Goal: Find specific page/section: Find specific page/section

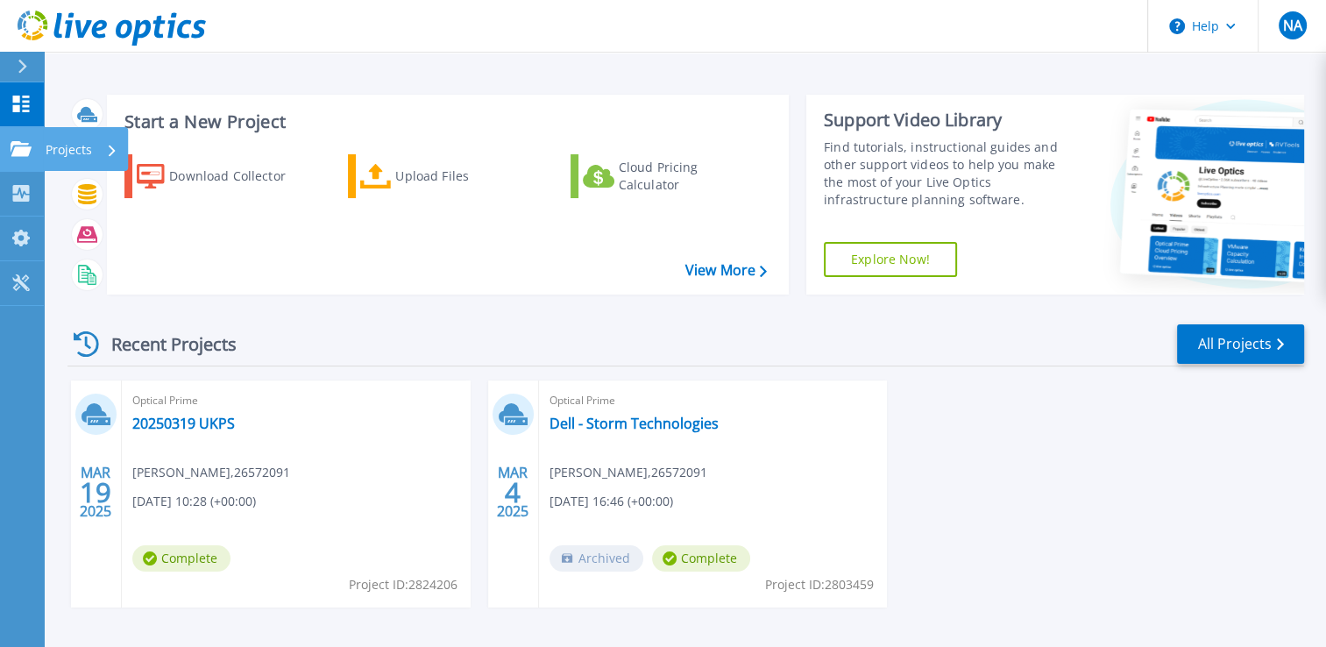
click at [82, 145] on p "Projects" at bounding box center [69, 150] width 46 height 46
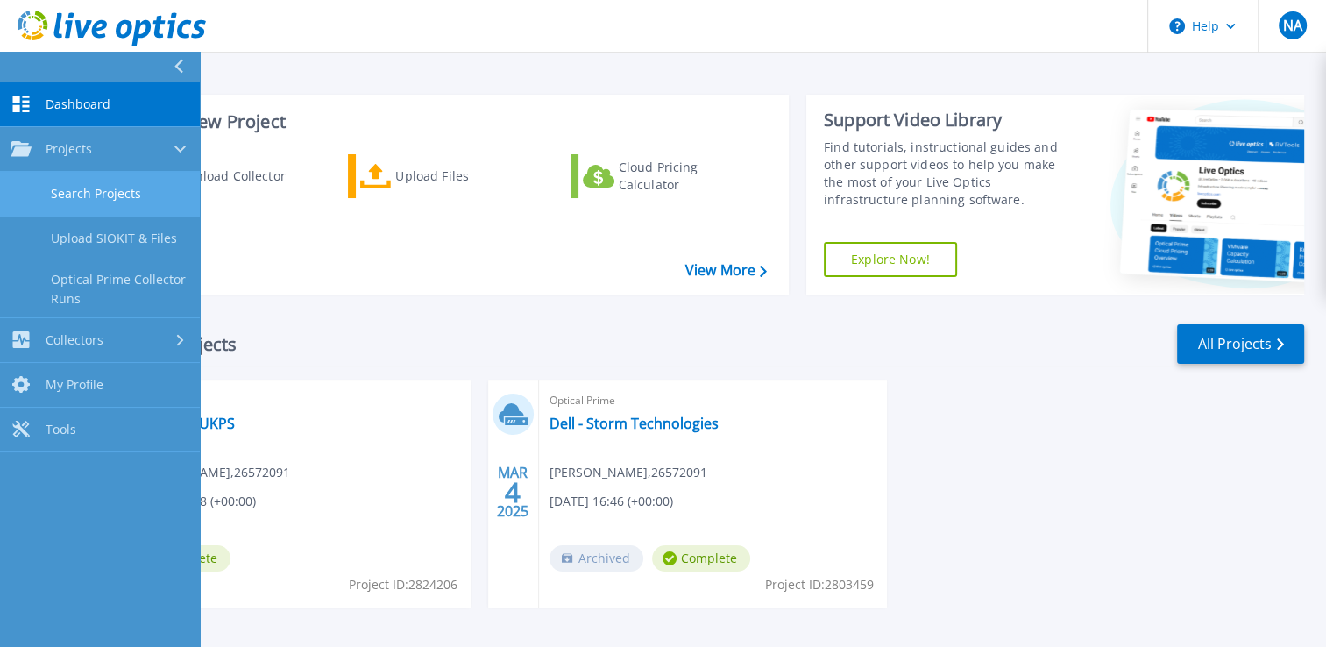
click at [114, 190] on link "Search Projects" at bounding box center [100, 194] width 200 height 45
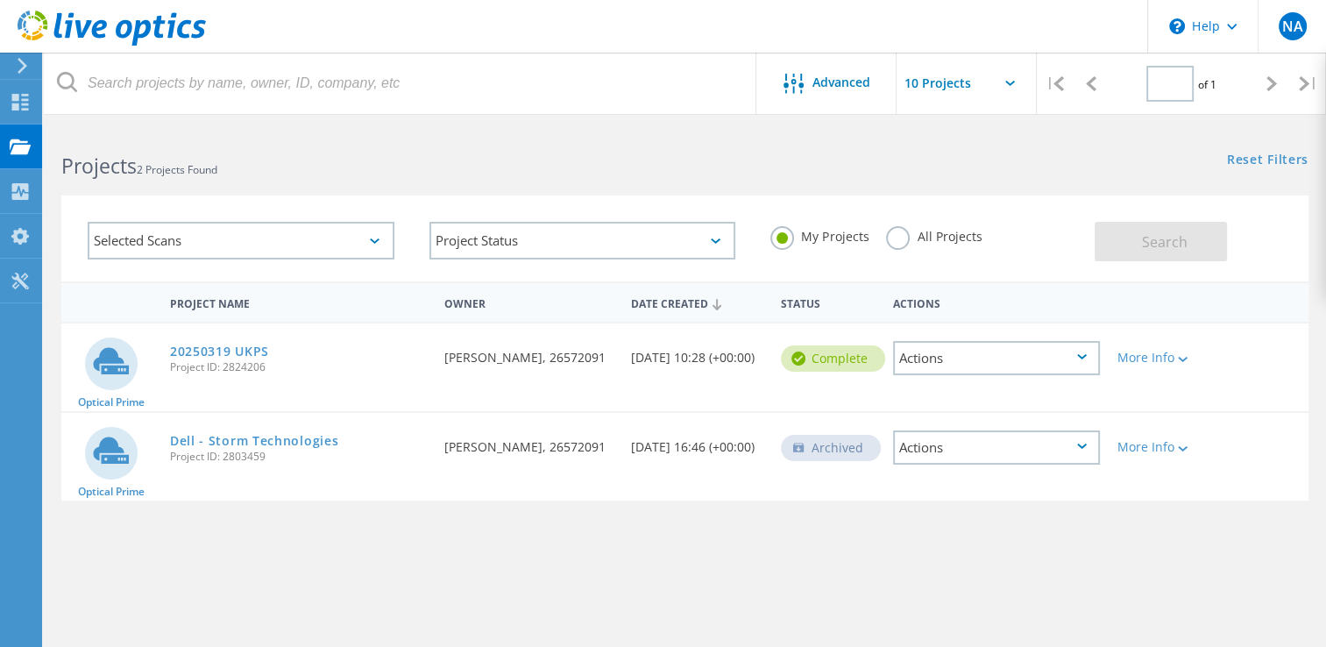
type input "1"
click at [274, 440] on link "Dell - Storm Technologies" at bounding box center [254, 441] width 169 height 12
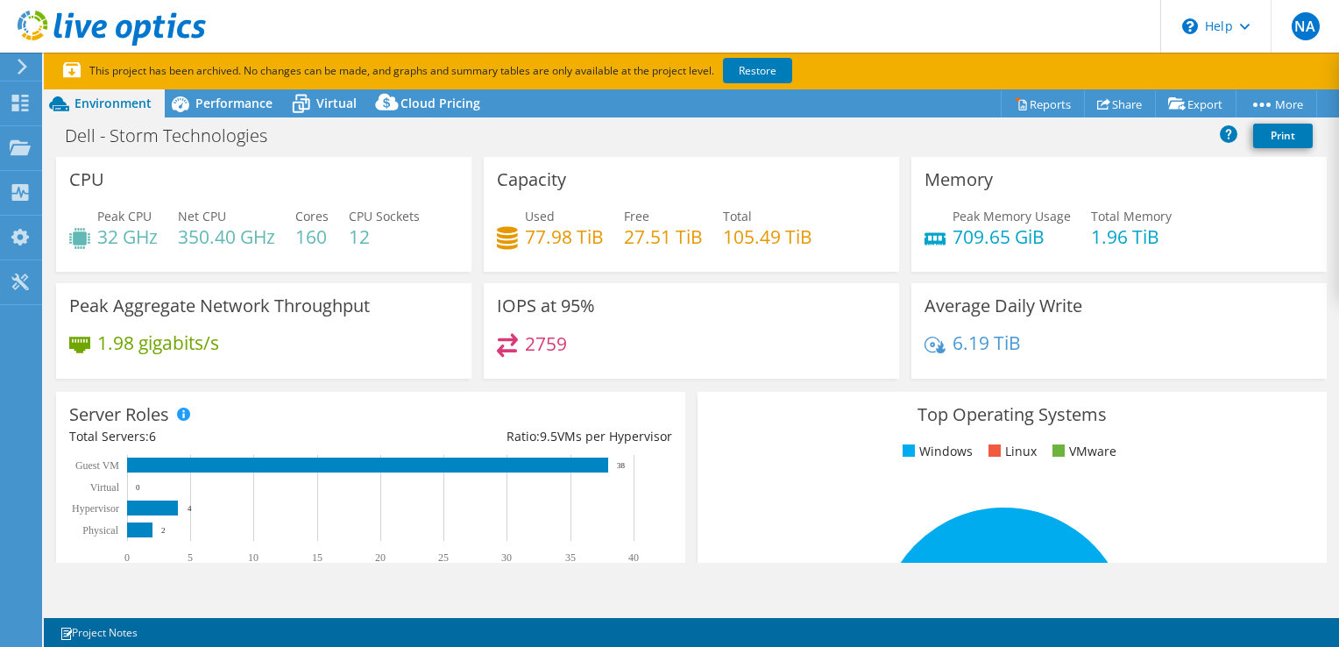
select select "EULondon"
select select "GBP"
click at [69, 143] on div "Projects" at bounding box center [83, 148] width 84 height 44
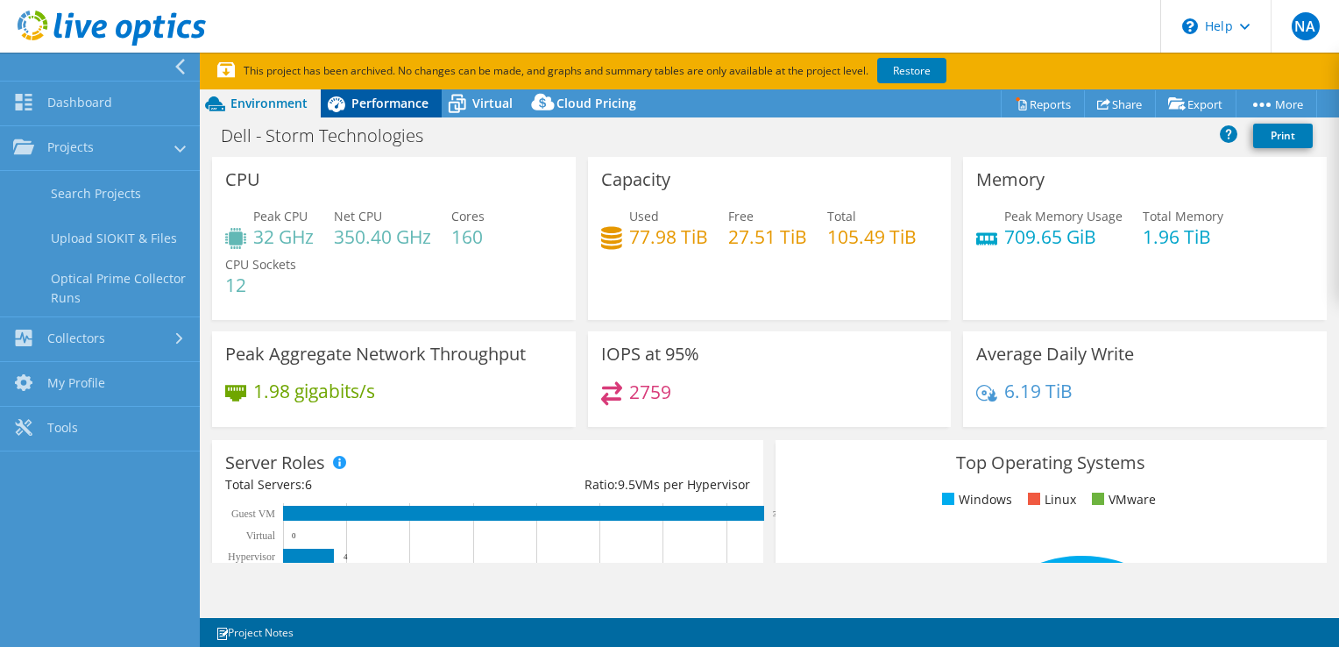
click at [389, 113] on div "Performance" at bounding box center [381, 103] width 121 height 28
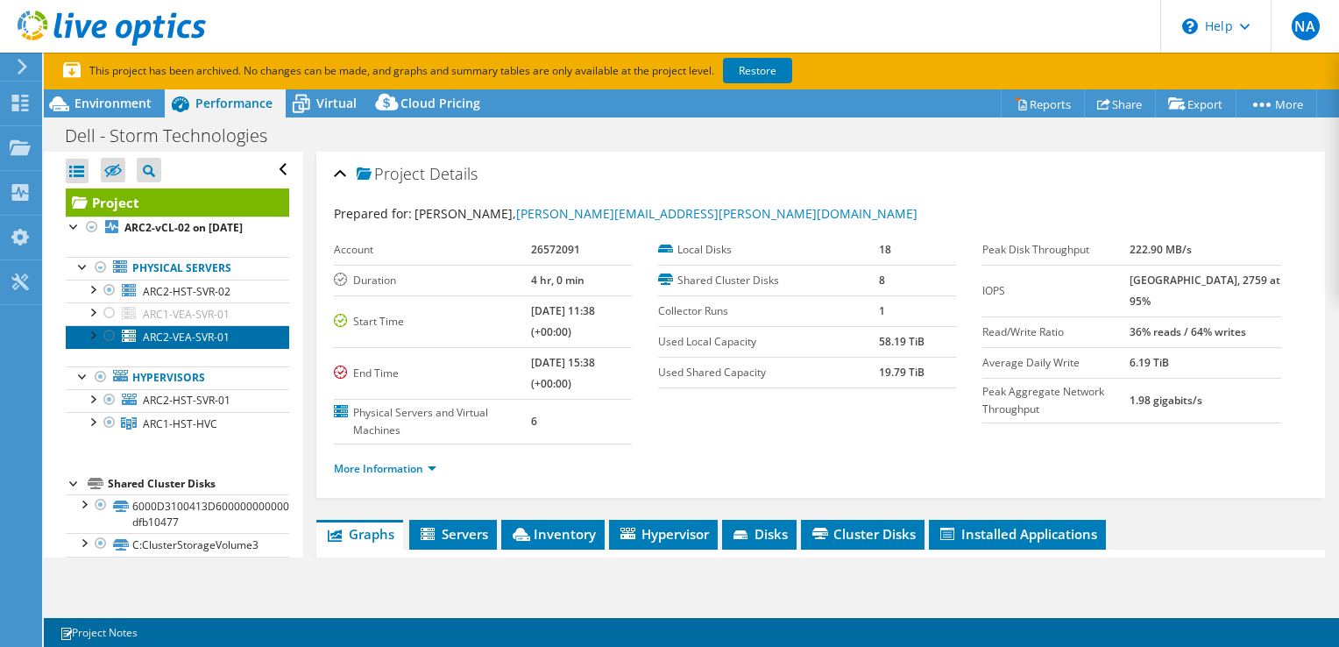
click at [174, 336] on span "ARC2-VEA-SVR-01" at bounding box center [186, 337] width 87 height 15
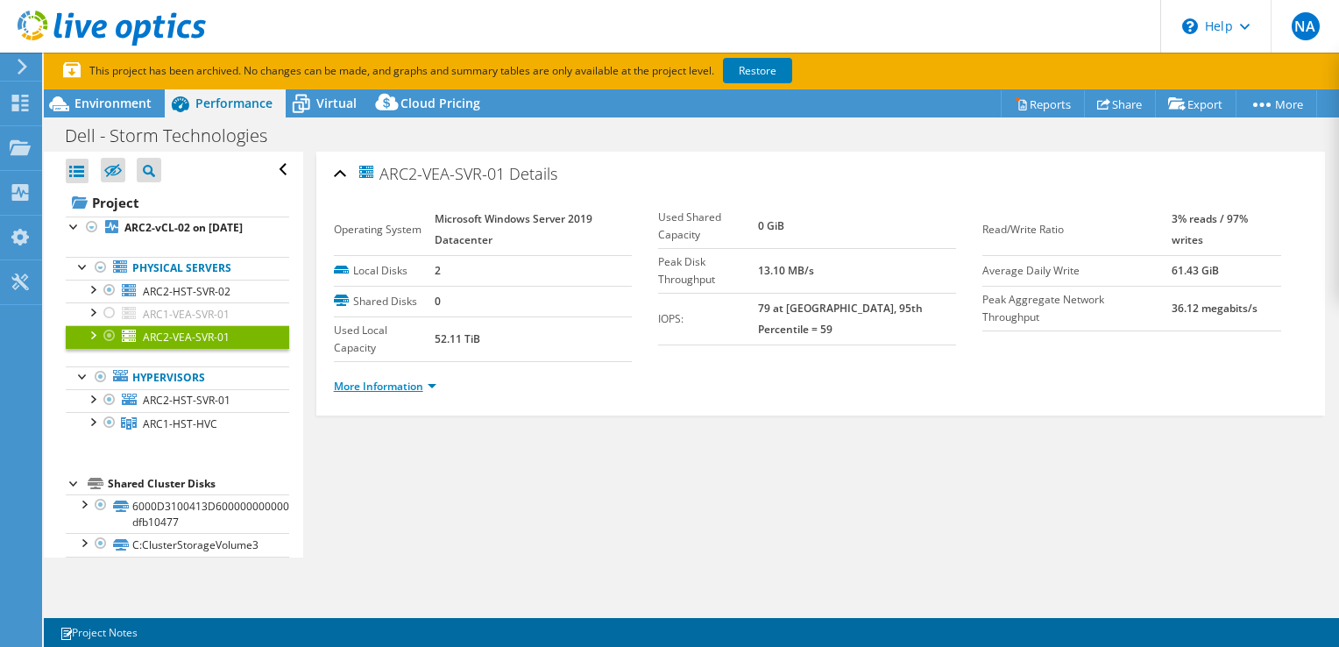
click at [368, 386] on link "More Information" at bounding box center [385, 386] width 103 height 15
